Goal: Task Accomplishment & Management: Complete application form

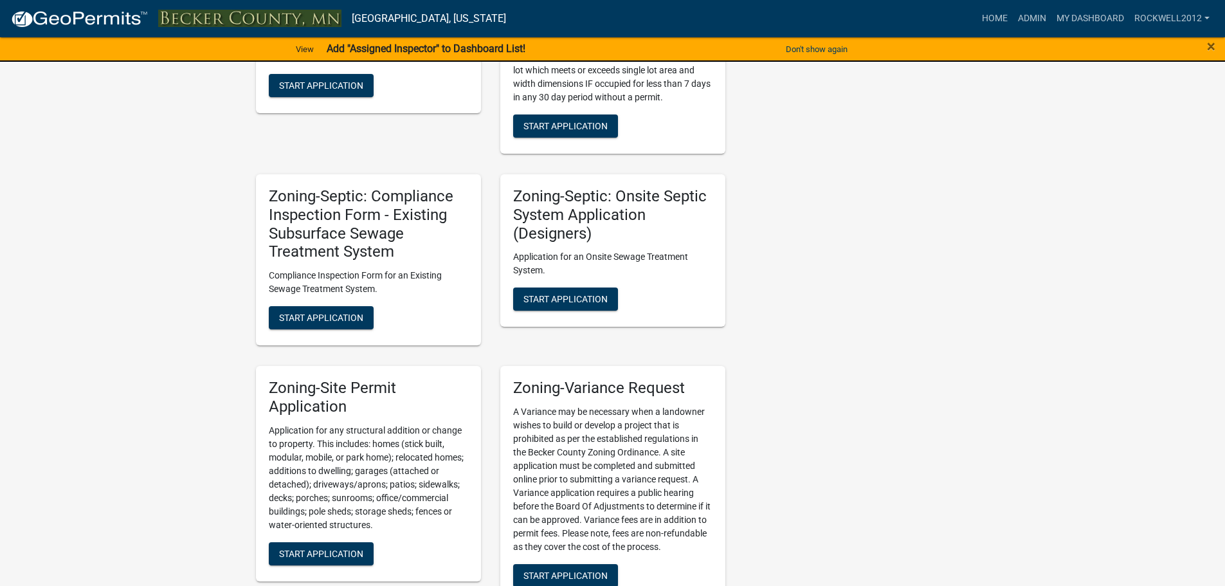
scroll to position [1320, 0]
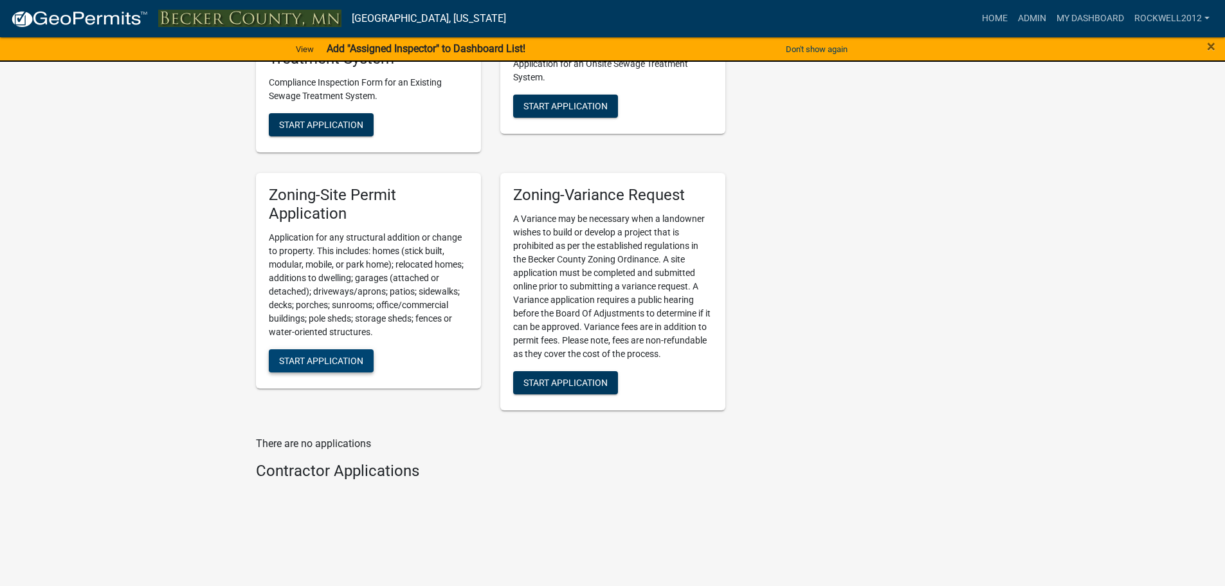
click at [321, 353] on button "Start Application" at bounding box center [321, 360] width 105 height 23
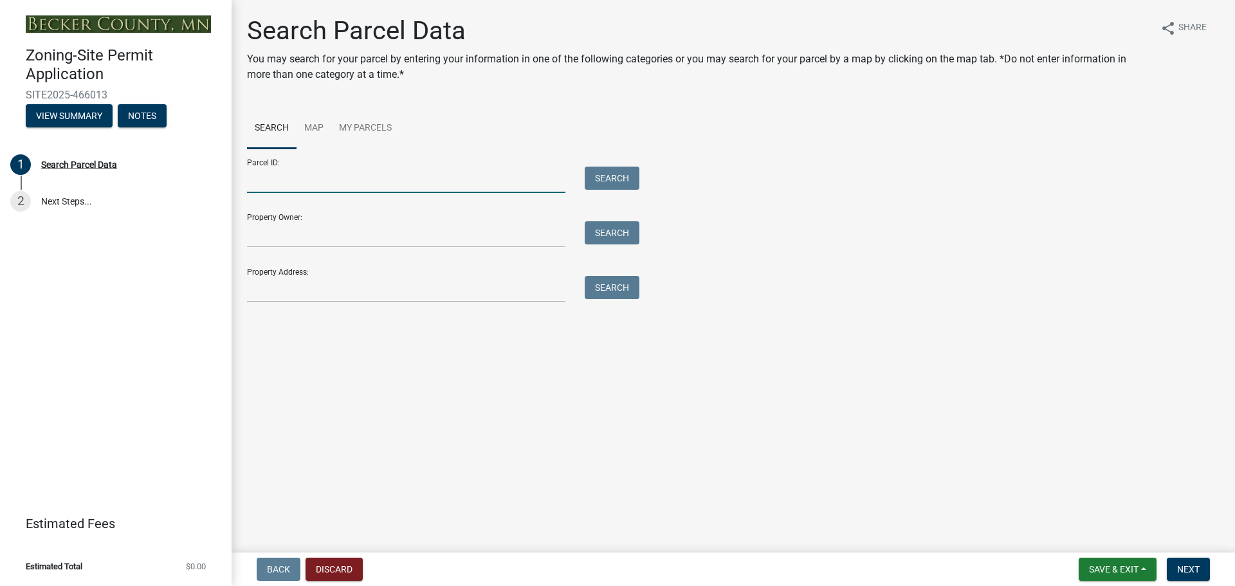
click at [267, 170] on input "Parcel ID:" at bounding box center [406, 180] width 318 height 26
click at [300, 186] on input "Parcel ID:" at bounding box center [406, 180] width 318 height 26
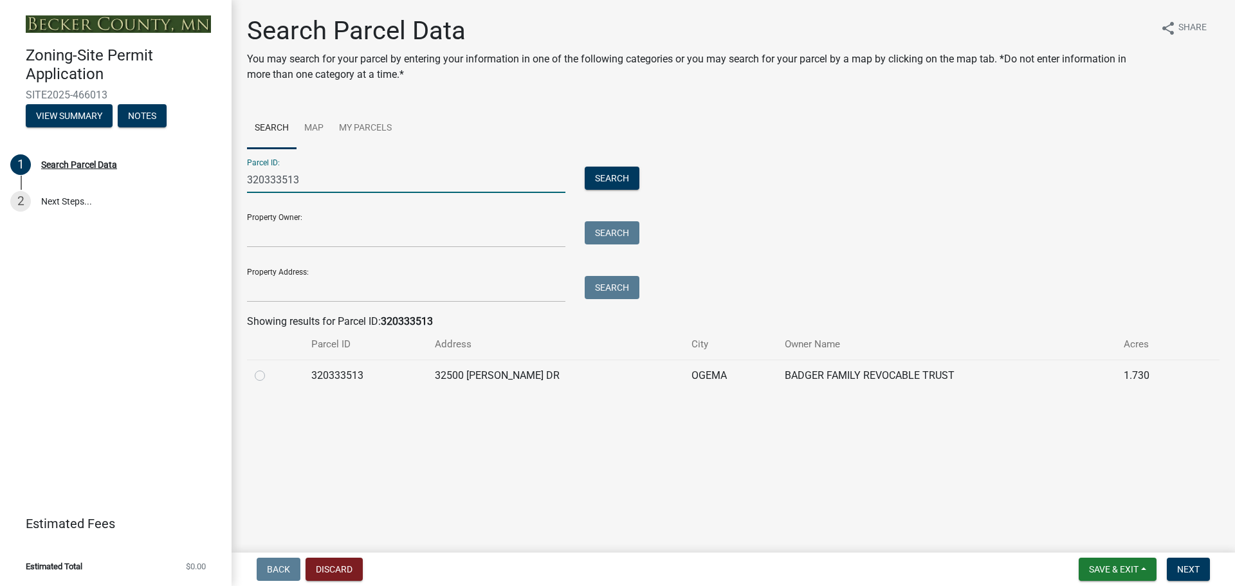
type input "320333513"
drag, startPoint x: 259, startPoint y: 377, endPoint x: 267, endPoint y: 375, distance: 8.5
click at [270, 368] on label at bounding box center [270, 368] width 0 height 0
click at [270, 376] on input "radio" at bounding box center [274, 372] width 8 height 8
radio input "true"
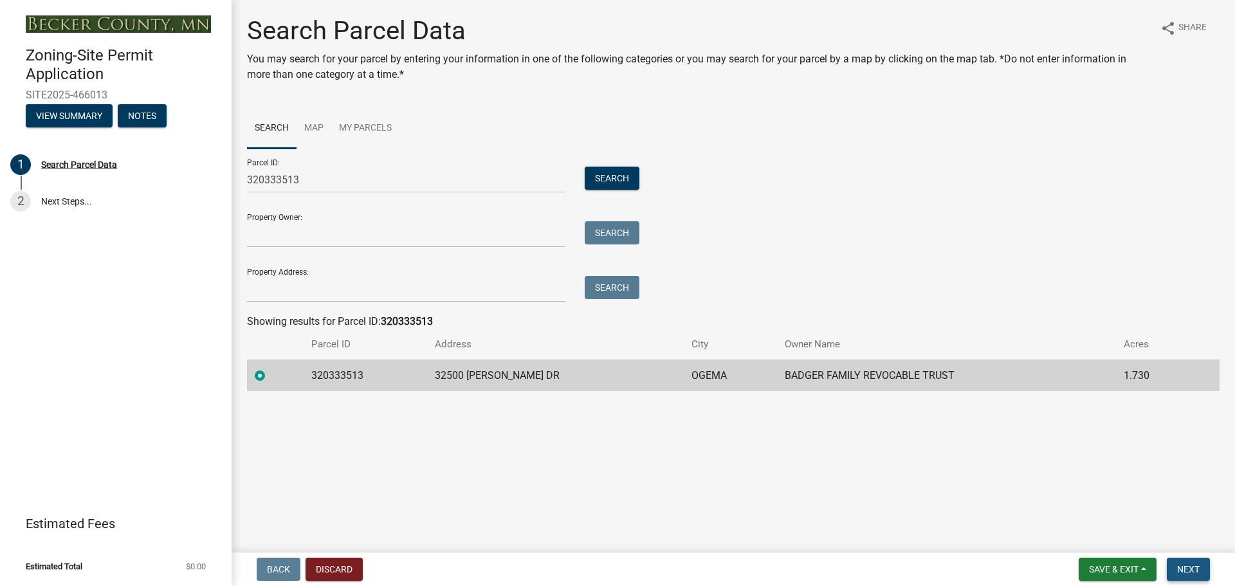
click at [1192, 567] on span "Next" at bounding box center [1188, 569] width 23 height 10
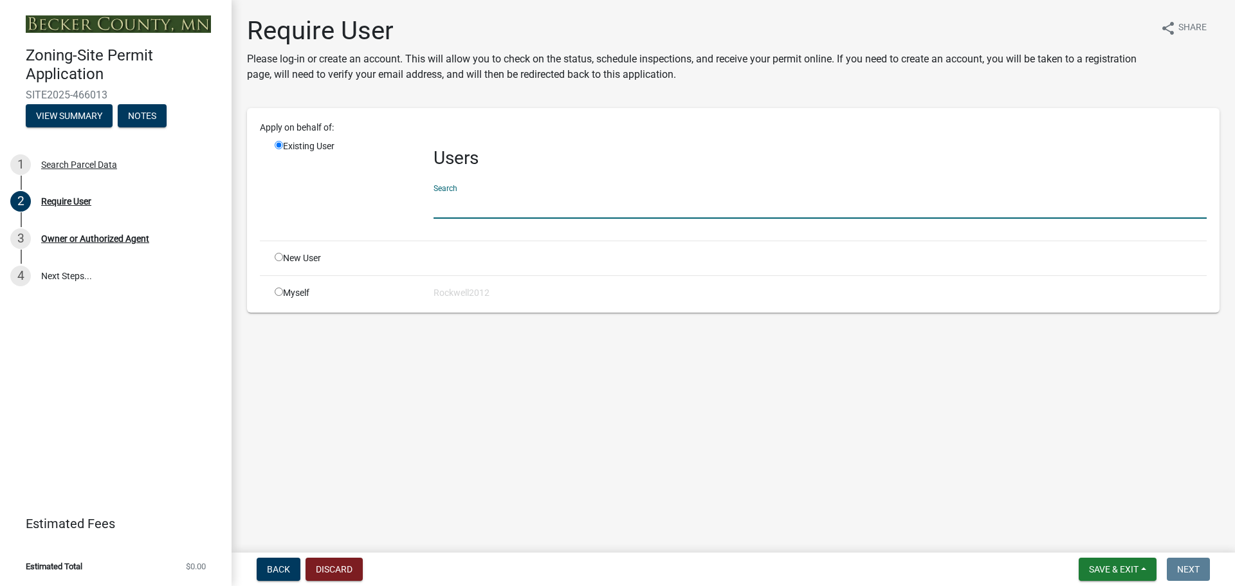
click at [447, 199] on input "text" at bounding box center [819, 205] width 773 height 26
